Goal: Task Accomplishment & Management: Use online tool/utility

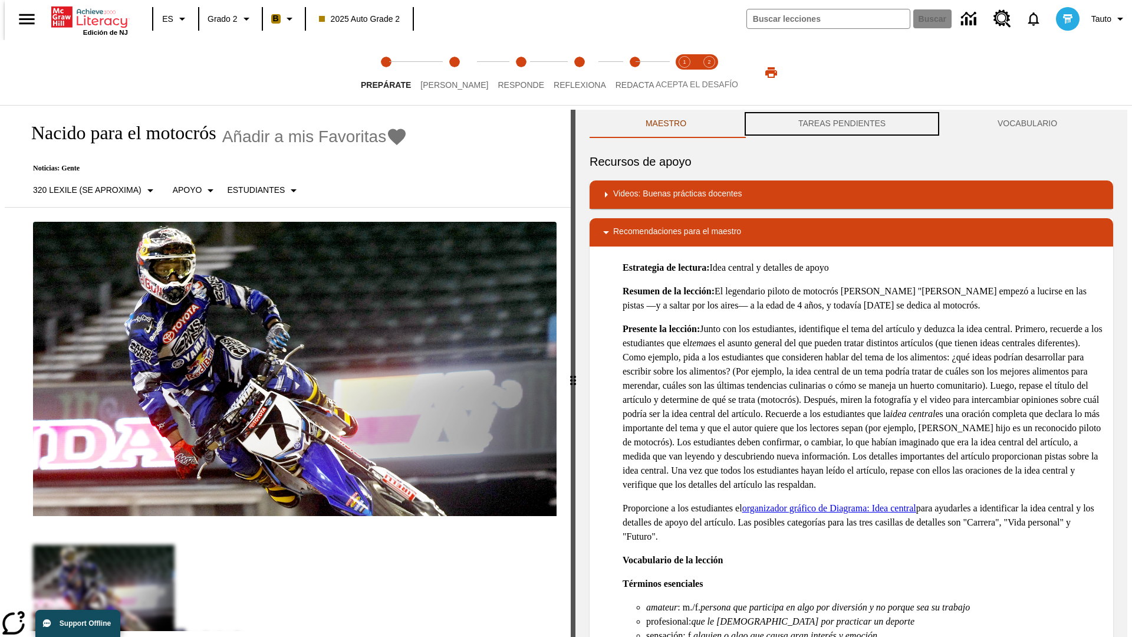
click at [842, 124] on button "TAREAS PENDIENTES" at bounding box center [841, 124] width 199 height 28
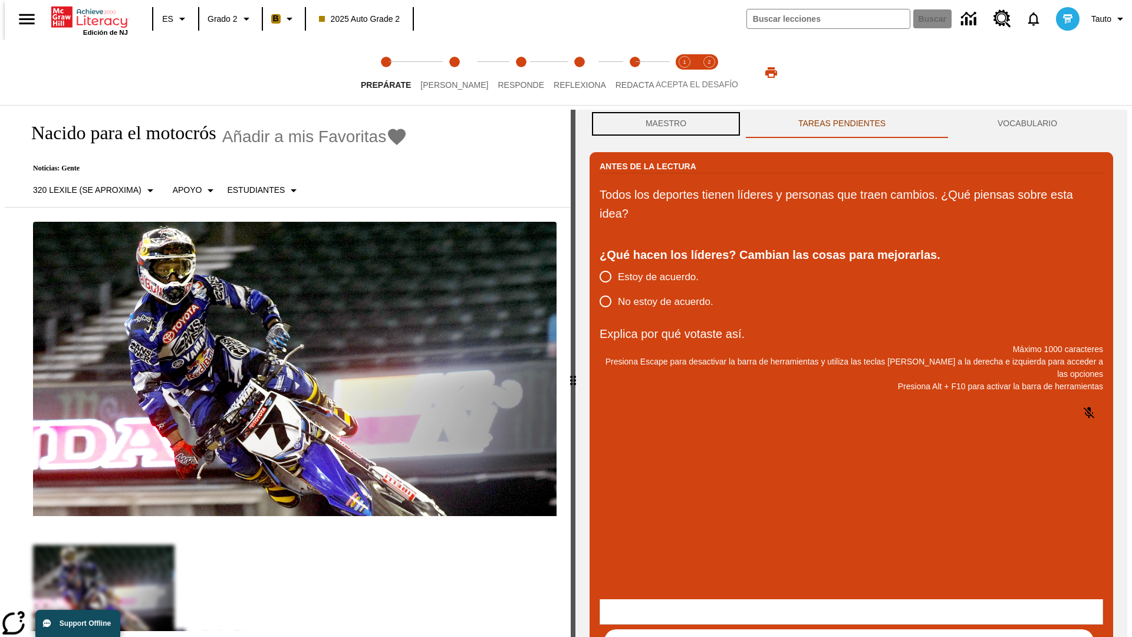
scroll to position [1, 0]
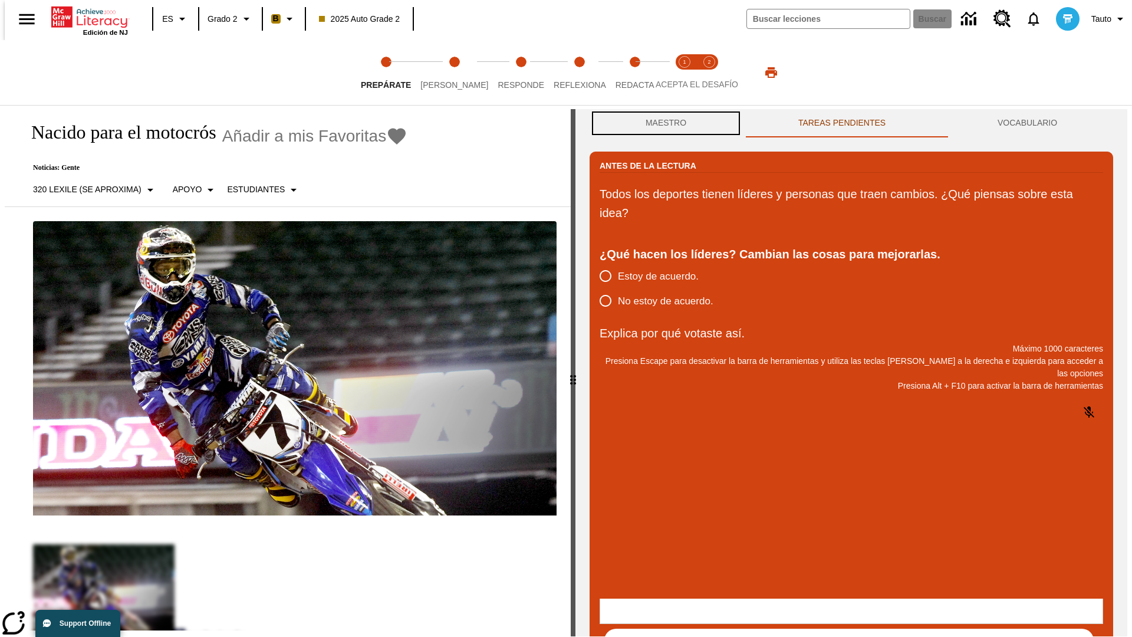
click at [662, 124] on button "Maestro" at bounding box center [665, 123] width 153 height 28
